Goal: Task Accomplishment & Management: Use online tool/utility

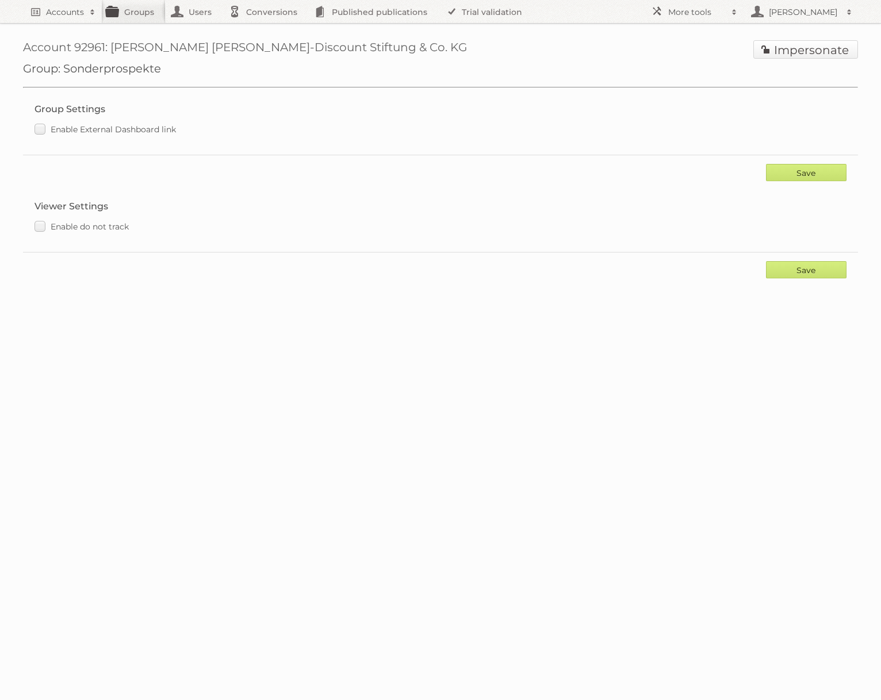
click at [815, 53] on link "Impersonate" at bounding box center [805, 49] width 105 height 18
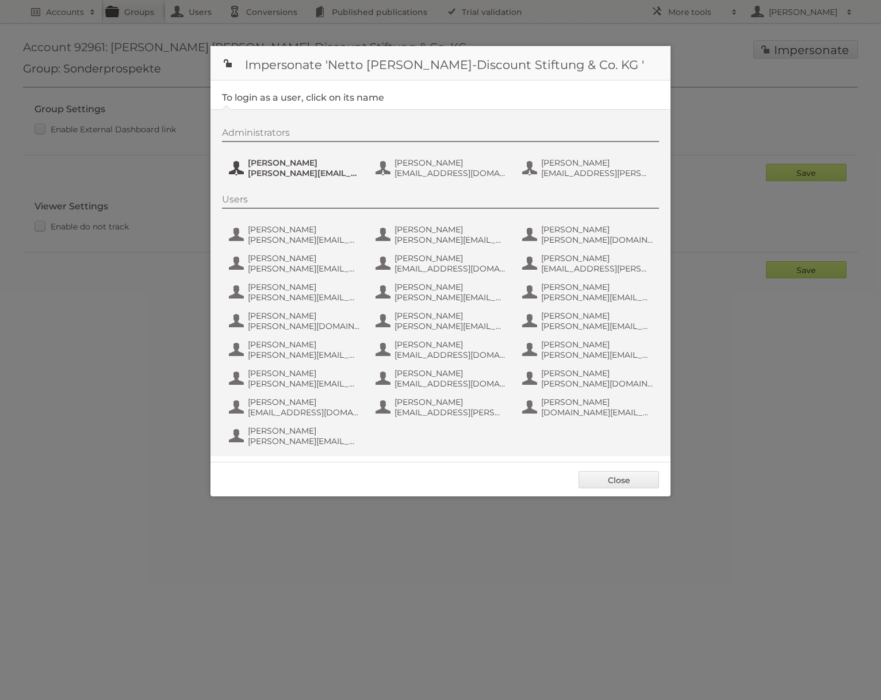
click at [318, 173] on span "henri.schmidhuber@netto-online.de" at bounding box center [304, 173] width 112 height 10
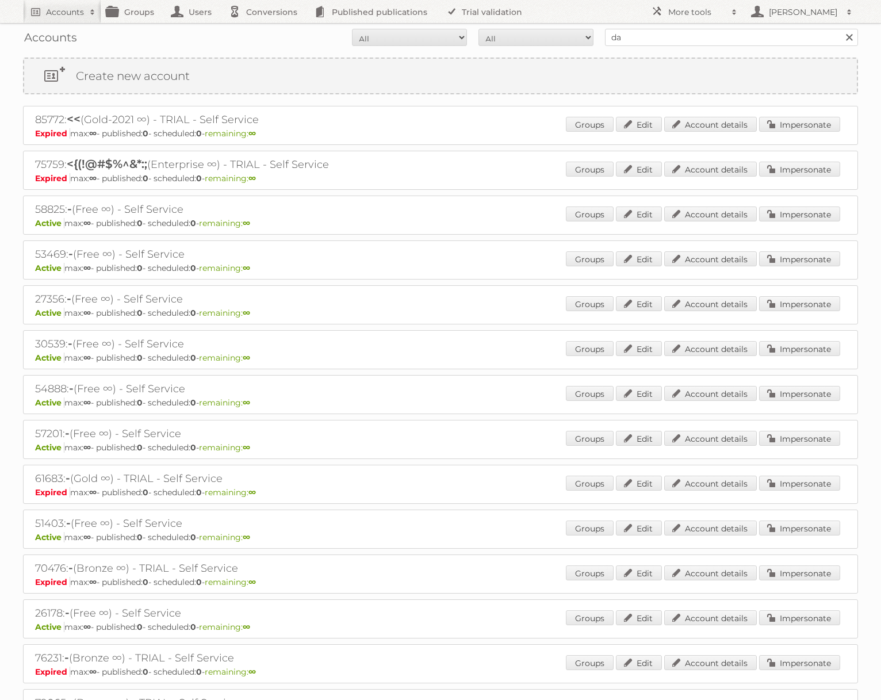
type input "[PERSON_NAME]"
click at [840, 29] on input "Search" at bounding box center [848, 37] width 17 height 17
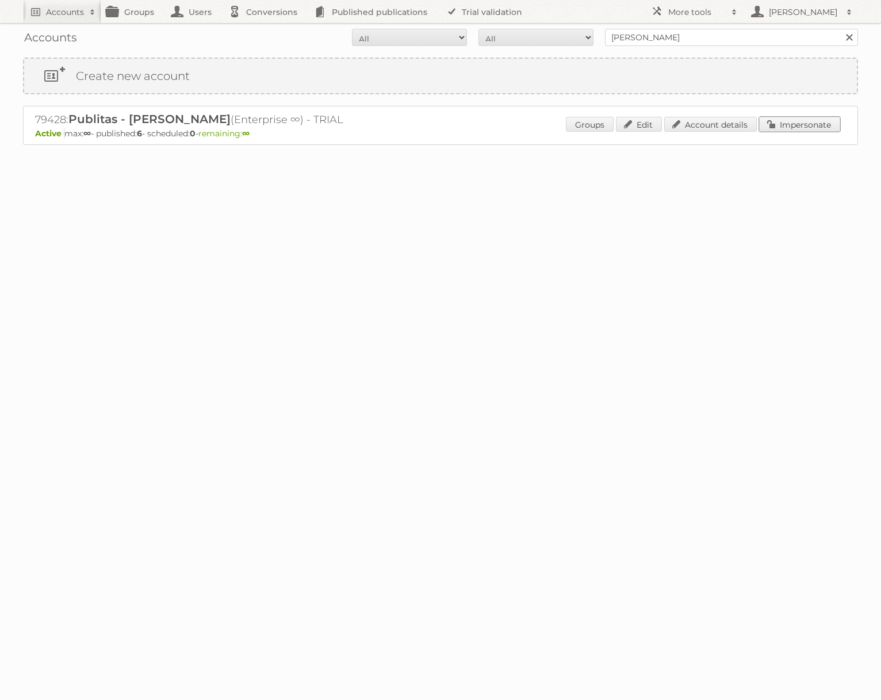
click at [808, 125] on link "Impersonate" at bounding box center [799, 124] width 81 height 15
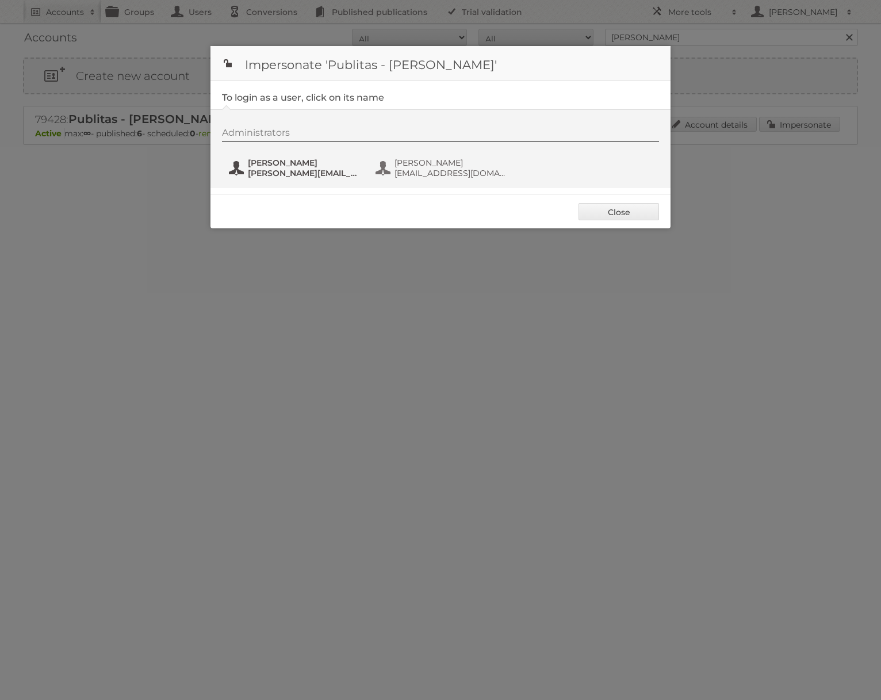
click at [265, 167] on span "[PERSON_NAME]" at bounding box center [304, 163] width 112 height 10
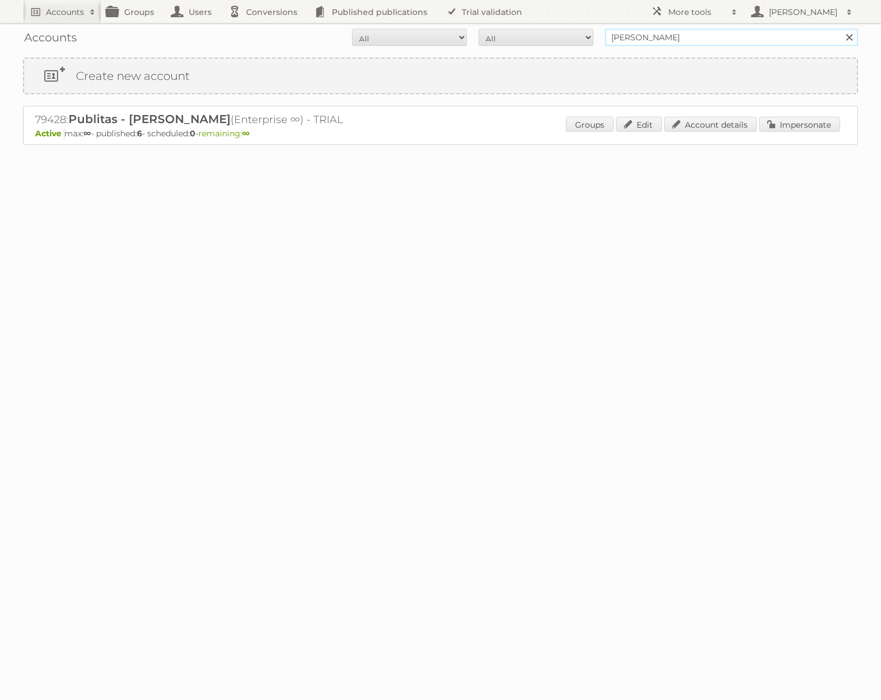
click at [661, 42] on input "[PERSON_NAME]" at bounding box center [731, 37] width 253 height 17
type input "edeka ict"
click at [840, 29] on input "Search" at bounding box center [848, 37] width 17 height 17
click at [811, 128] on link "Impersonate" at bounding box center [799, 124] width 81 height 15
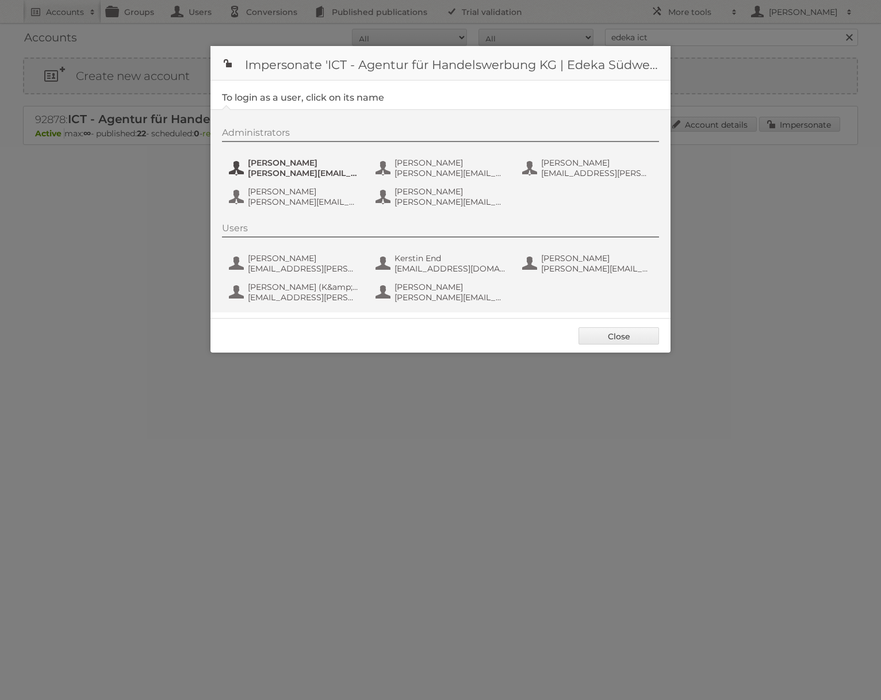
click at [290, 167] on span "Benjamin Discher" at bounding box center [304, 163] width 112 height 10
